Goal: Task Accomplishment & Management: Manage account settings

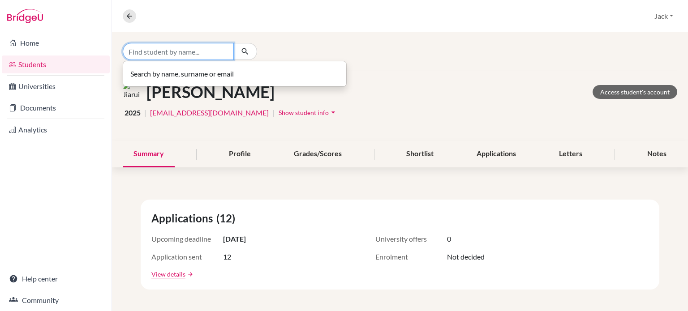
click at [154, 51] on input "Find student by name..." at bounding box center [178, 51] width 111 height 17
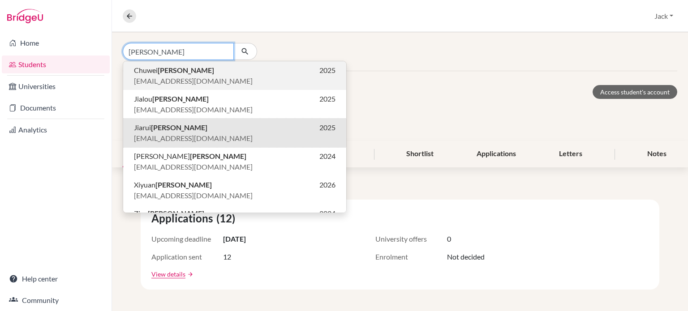
type input "[PERSON_NAME]"
click at [165, 69] on b "WANG" at bounding box center [186, 70] width 56 height 9
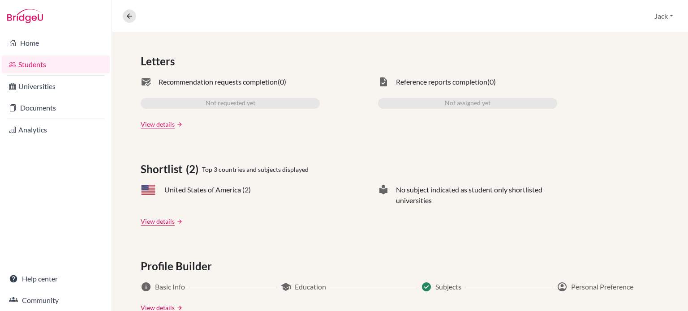
scroll to position [45, 0]
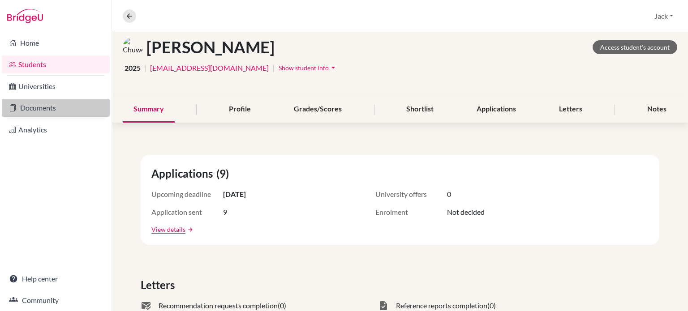
click at [38, 106] on link "Documents" at bounding box center [56, 108] width 108 height 18
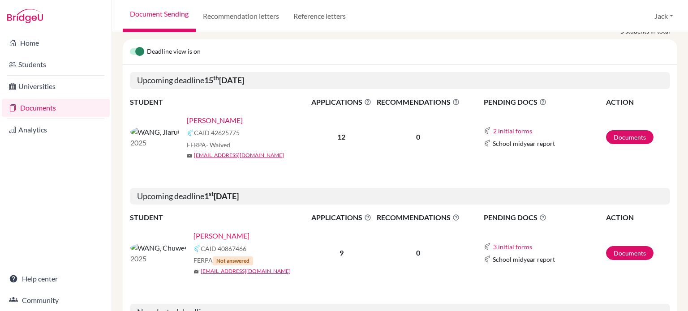
scroll to position [224, 0]
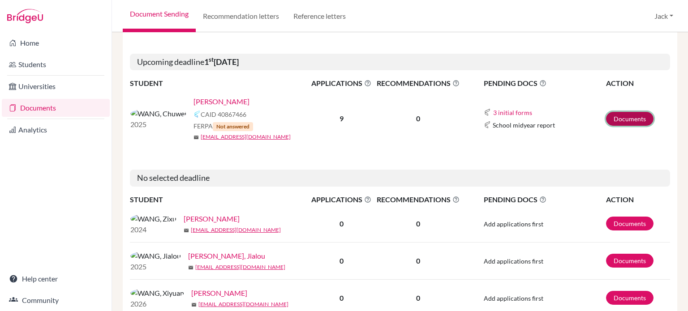
click at [617, 113] on link "Documents" at bounding box center [629, 119] width 47 height 14
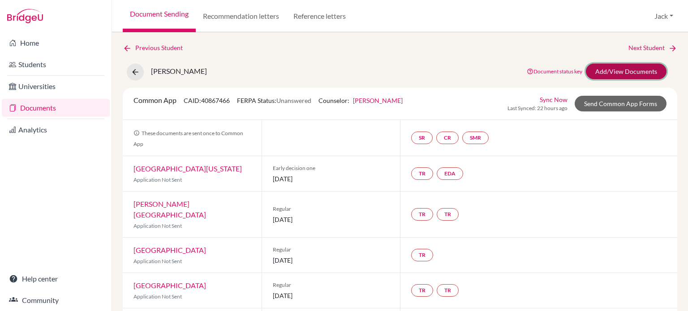
click at [593, 70] on link "Add/View Documents" at bounding box center [626, 72] width 81 height 16
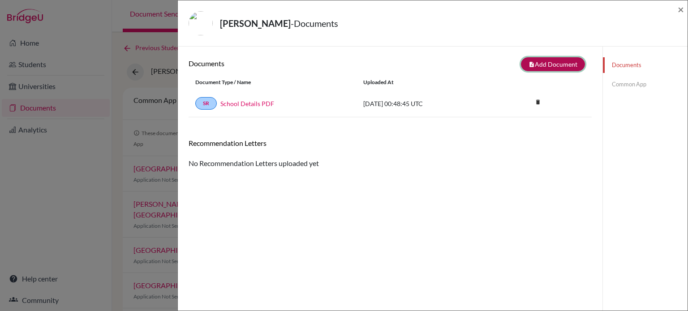
click at [539, 64] on button "note_add Add Document" at bounding box center [553, 64] width 64 height 14
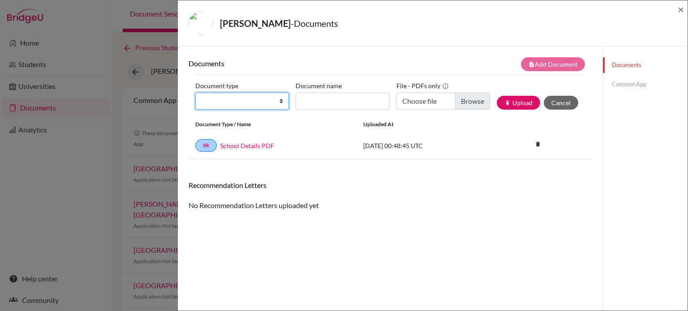
click at [278, 103] on select "Change explanation for Common App reports Counselor recommendation Internationa…" at bounding box center [242, 101] width 94 height 17
select select "2"
click at [195, 93] on select "Change explanation for Common App reports Counselor recommendation Internationa…" at bounding box center [242, 101] width 94 height 17
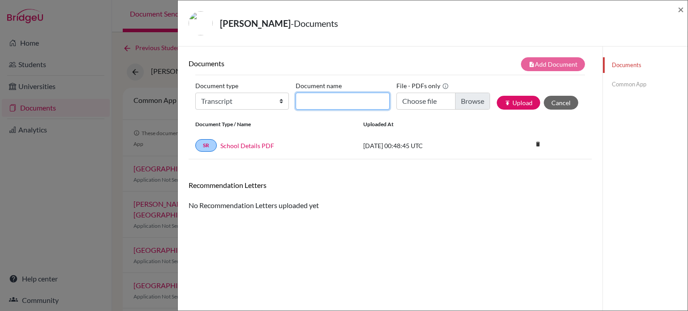
click at [362, 100] on input "Document name" at bounding box center [342, 101] width 94 height 17
type input "Transcript"
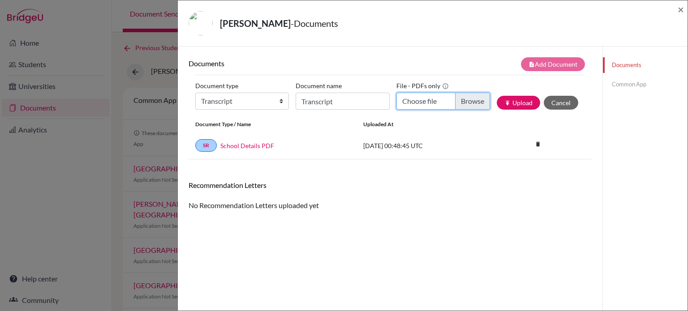
click at [464, 99] on input "Choose file" at bounding box center [443, 101] width 94 height 17
type input "C:\fakepath\derek transcript.pdf"
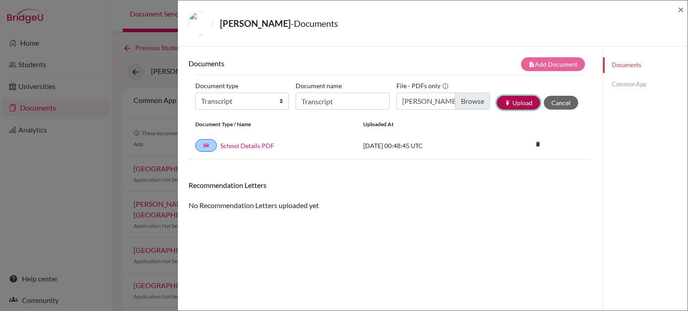
click at [521, 102] on button "publish Upload" at bounding box center [517, 103] width 43 height 14
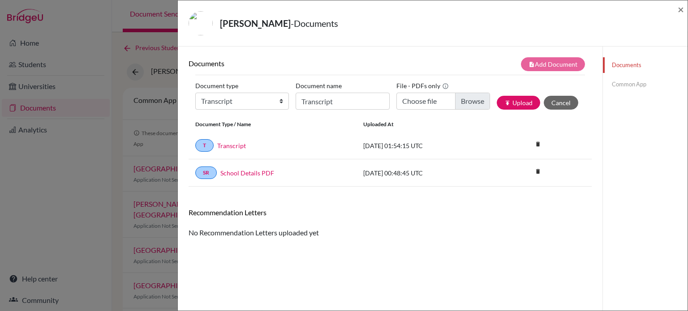
drag, startPoint x: 78, startPoint y: 211, endPoint x: 97, endPoint y: 197, distance: 24.3
click at [78, 211] on div "WANG, Chuwei - Documents × Documents note_add Add Document Document type Change…" at bounding box center [344, 155] width 688 height 311
click at [680, 10] on span "×" at bounding box center [680, 9] width 6 height 13
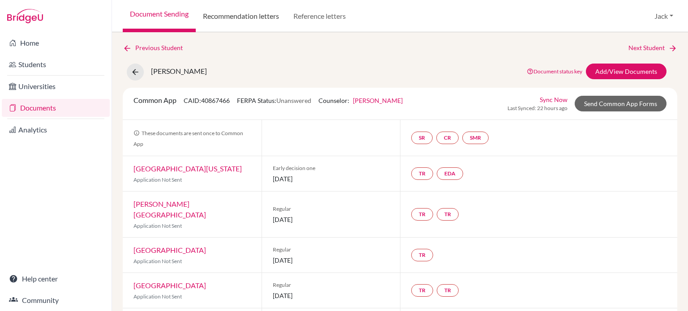
click at [241, 17] on link "Recommendation letters" at bounding box center [241, 16] width 90 height 32
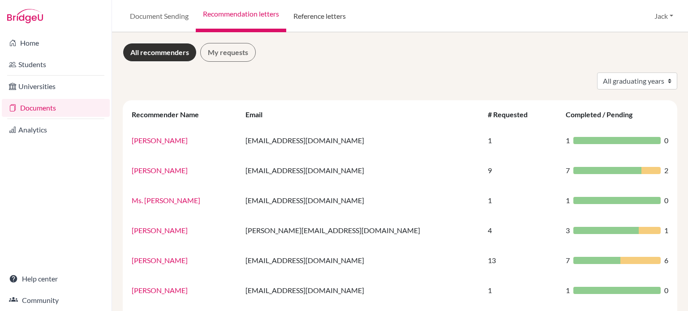
click at [333, 15] on link "Reference letters" at bounding box center [319, 16] width 67 height 32
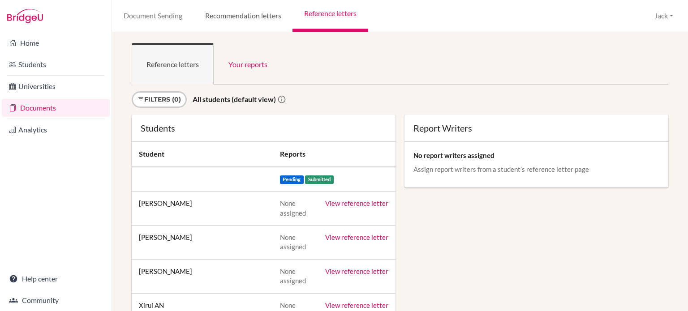
click at [235, 14] on link "Recommendation letters" at bounding box center [242, 16] width 99 height 32
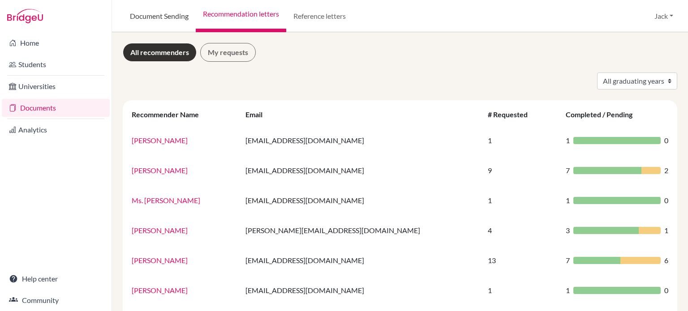
click at [160, 17] on link "Document Sending" at bounding box center [159, 16] width 73 height 32
